Goal: Information Seeking & Learning: Learn about a topic

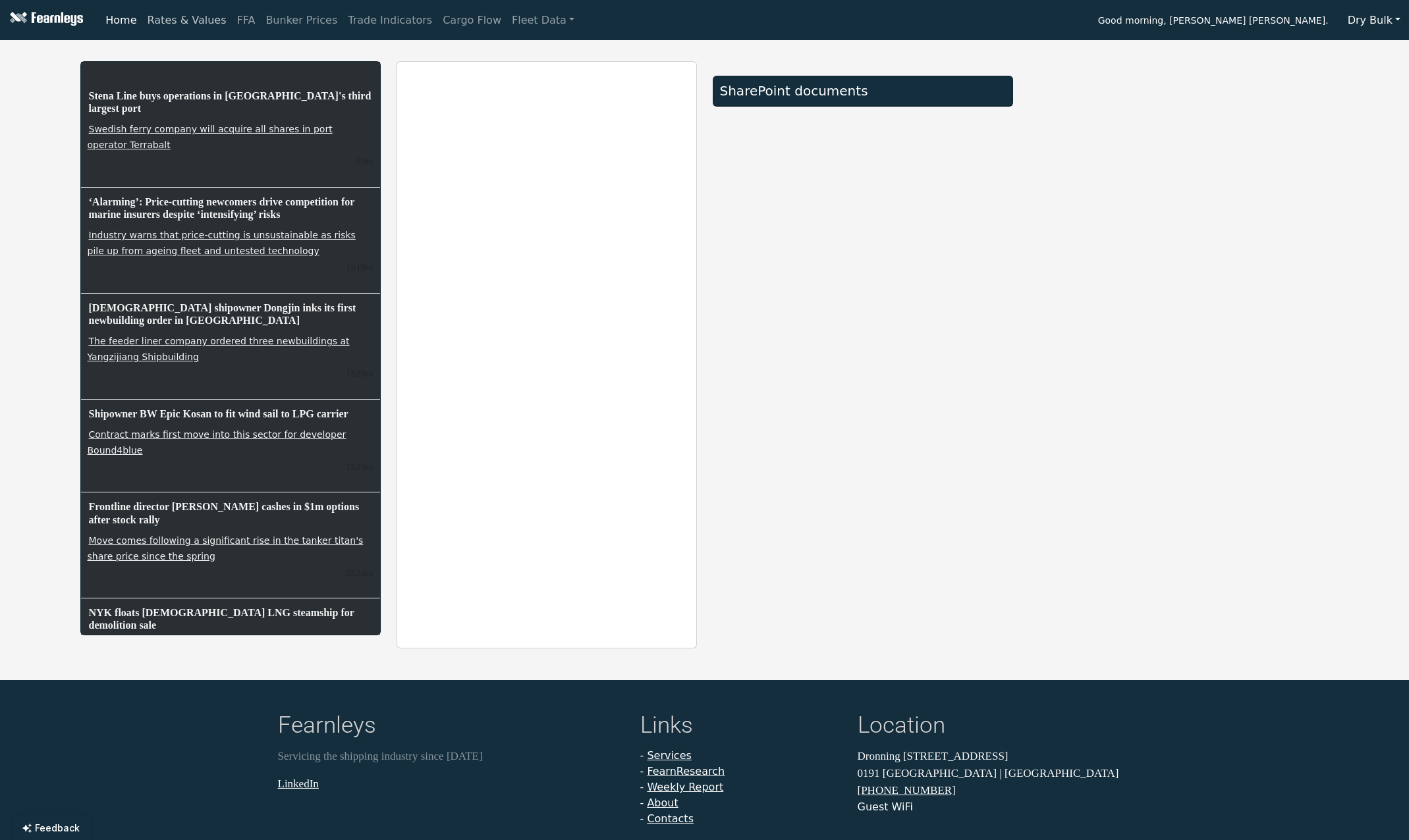
click at [188, 22] on link "Rates & Values" at bounding box center [187, 20] width 90 height 27
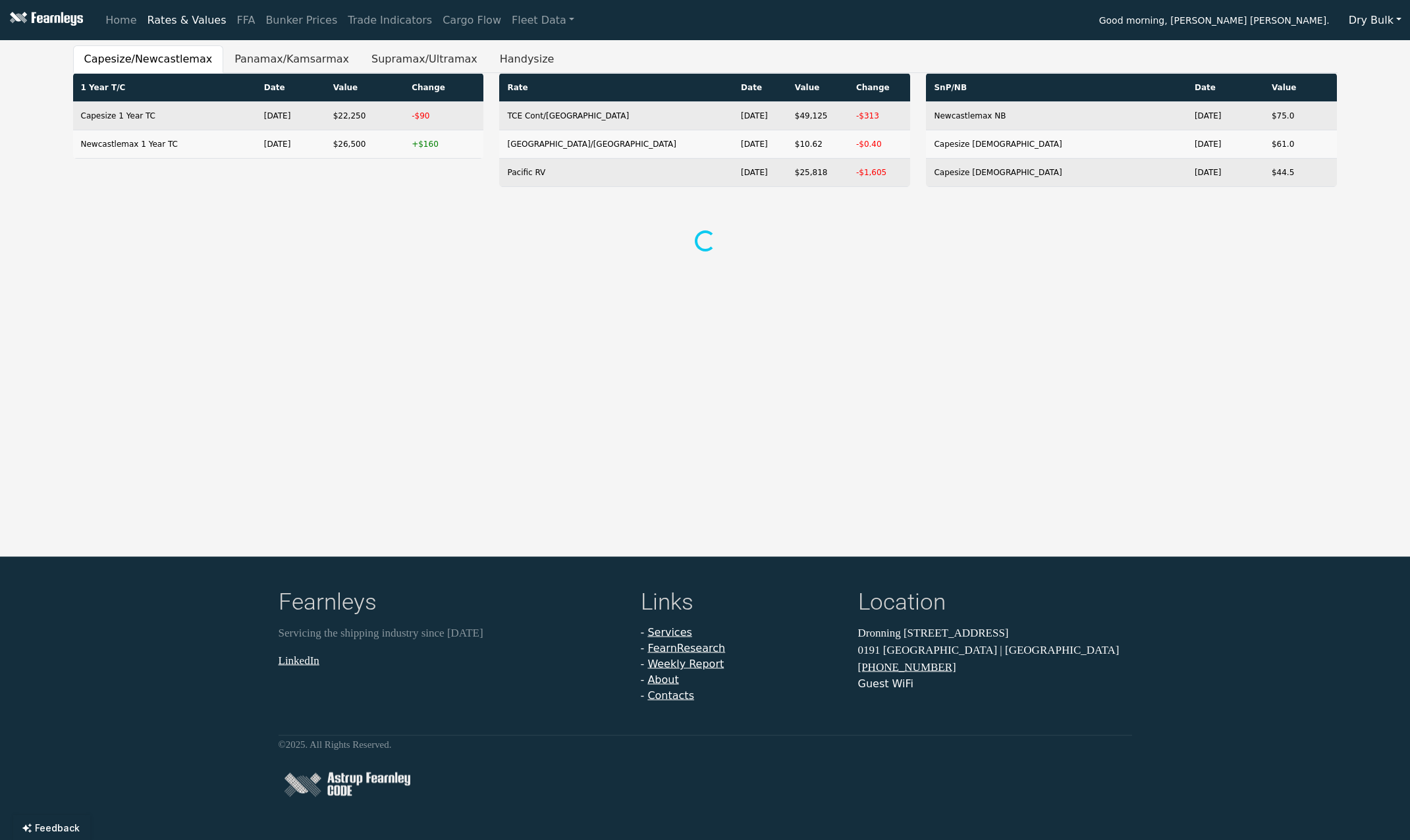
click at [633, 63] on ul "Capesize/Newcastlemax Panamax/Kamsarmax Supramax/Ultramax Handysize" at bounding box center [705, 59] width 1265 height 28
click at [655, 55] on ul "Capesize/Newcastlemax Panamax/Kamsarmax Supramax/Ultramax Handysize" at bounding box center [705, 59] width 1265 height 28
click at [491, 59] on button "Handysize" at bounding box center [528, 59] width 77 height 28
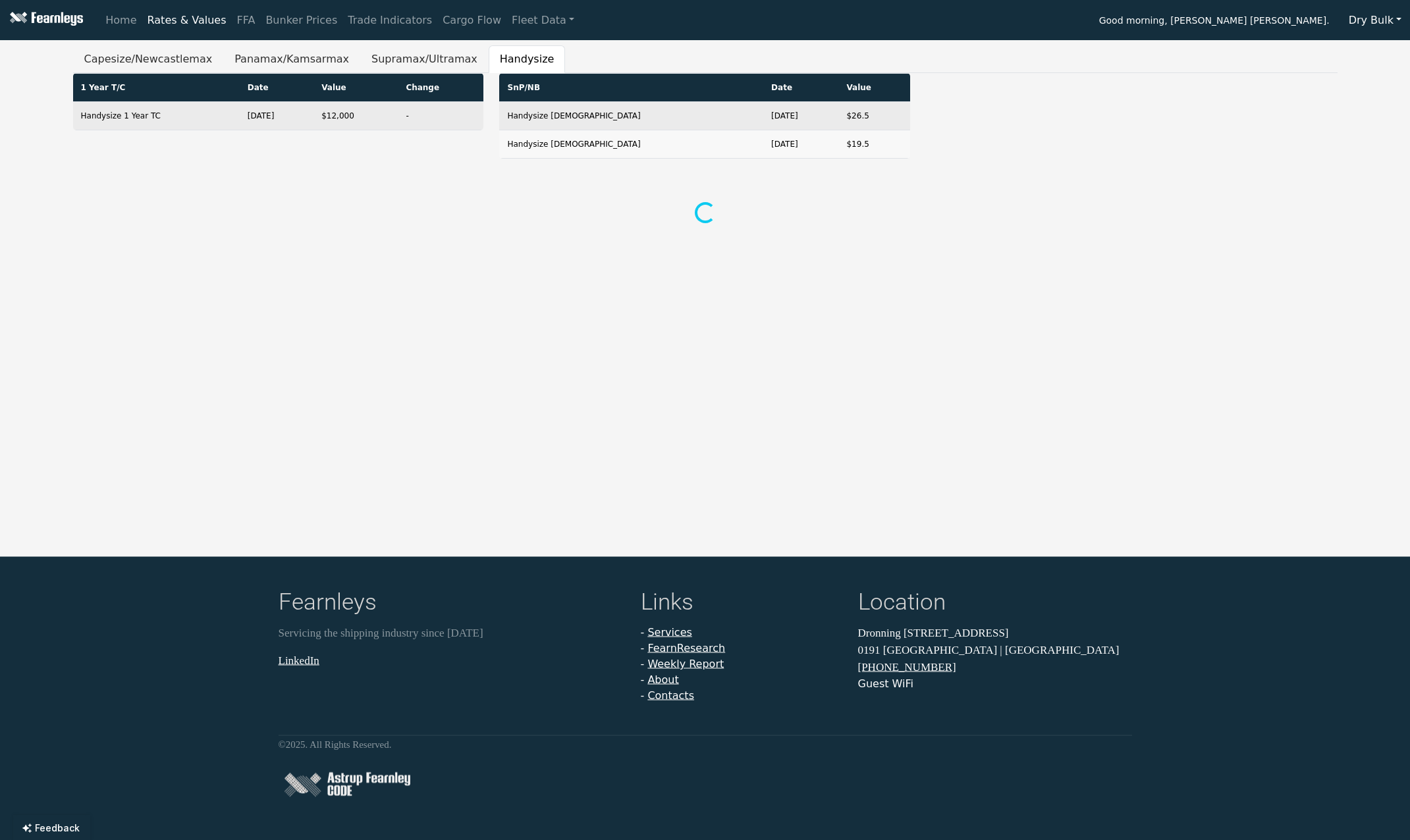
click at [626, 40] on div "Home Rates & Values FFA Bunker Prices Trade Indicators Cargo Flow Fleet Data Go…" at bounding box center [705, 420] width 1410 height 840
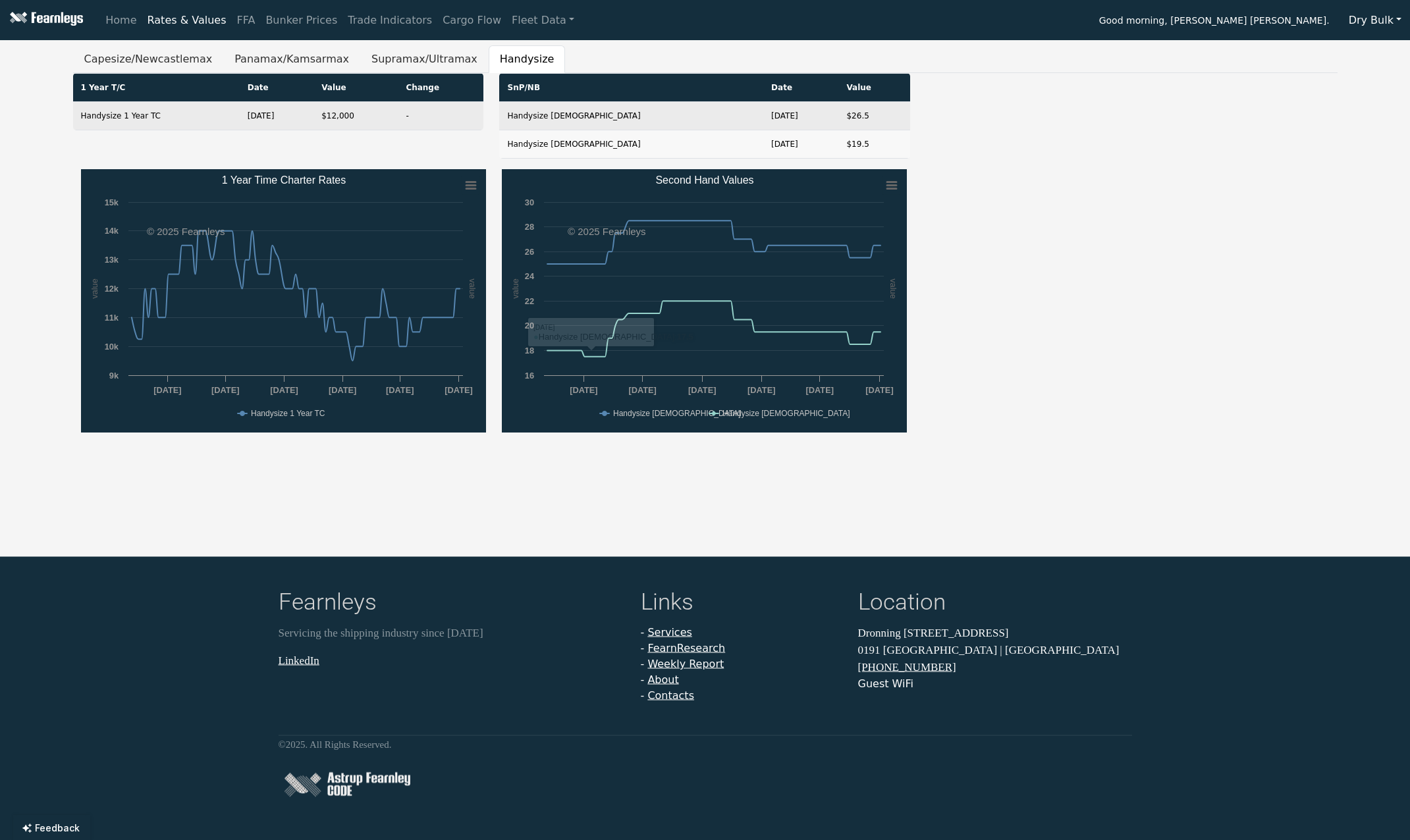
click at [411, 449] on div "Home Rates & Values FFA Bunker Prices Trade Indicators Cargo Flow Fleet Data Go…" at bounding box center [705, 420] width 1410 height 840
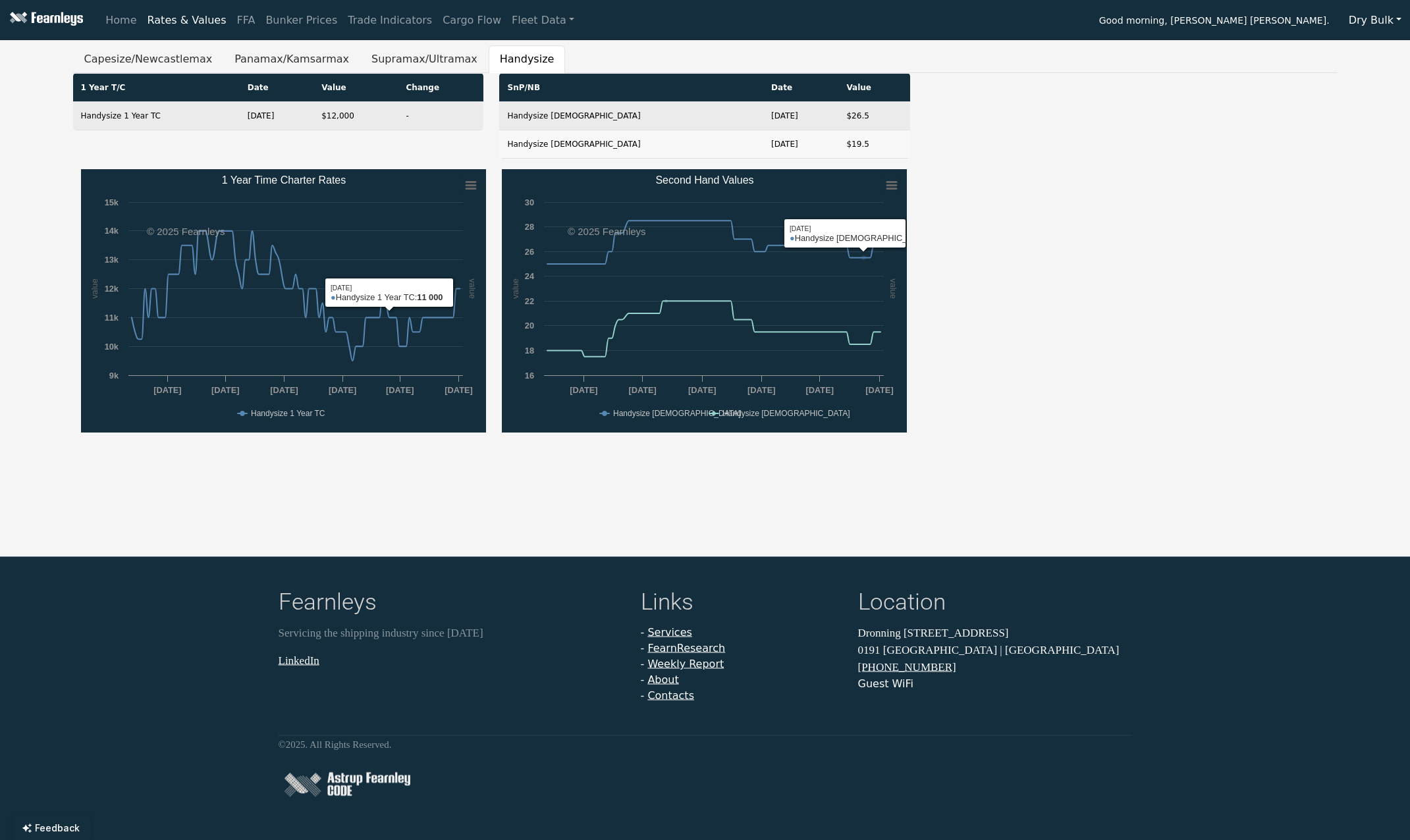
click at [1096, 223] on div "Created with Highcharts 11.4.8 value value Chart context menu 1 Year Time Chart…" at bounding box center [705, 307] width 1265 height 276
click at [1140, 219] on div "Created with Highcharts 11.4.8 value value Chart context menu 1 Year Time Chart…" at bounding box center [705, 307] width 1265 height 276
